Goal: Task Accomplishment & Management: Use online tool/utility

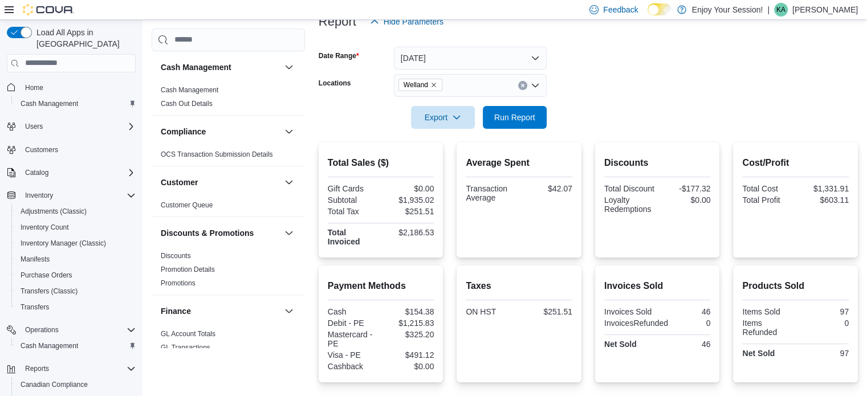
scroll to position [63, 0]
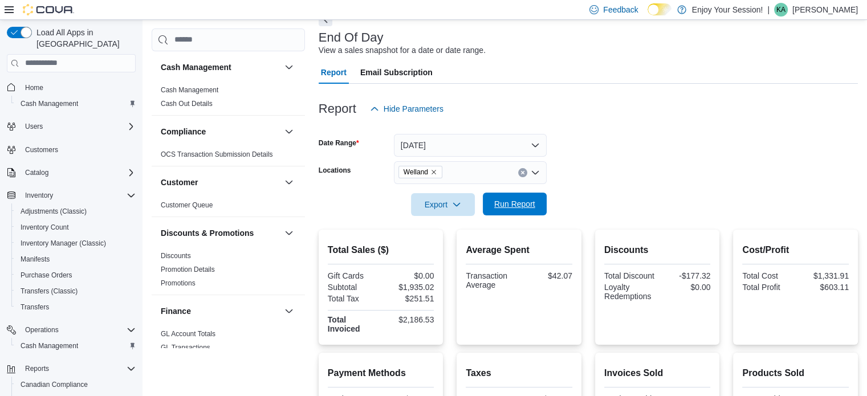
drag, startPoint x: 516, startPoint y: 204, endPoint x: 579, endPoint y: 201, distance: 63.4
click at [517, 204] on span "Run Report" at bounding box center [514, 204] width 41 height 11
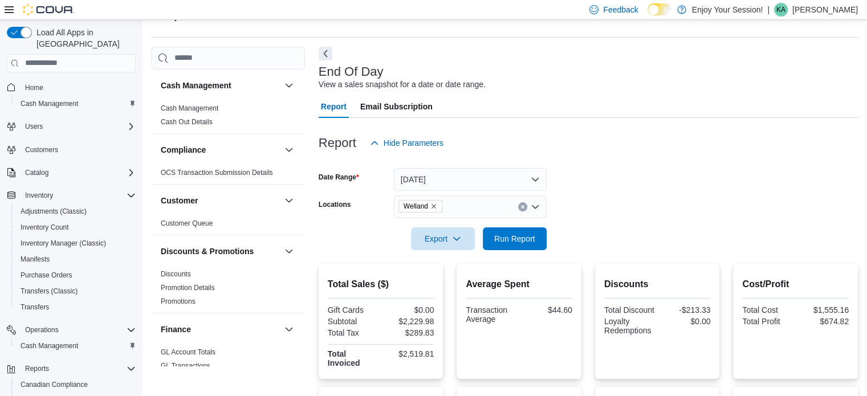
scroll to position [0, 0]
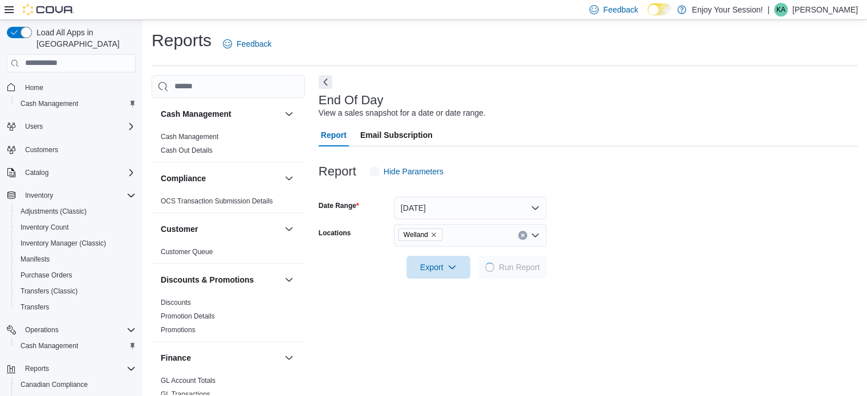
scroll to position [7, 0]
